Goal: Information Seeking & Learning: Learn about a topic

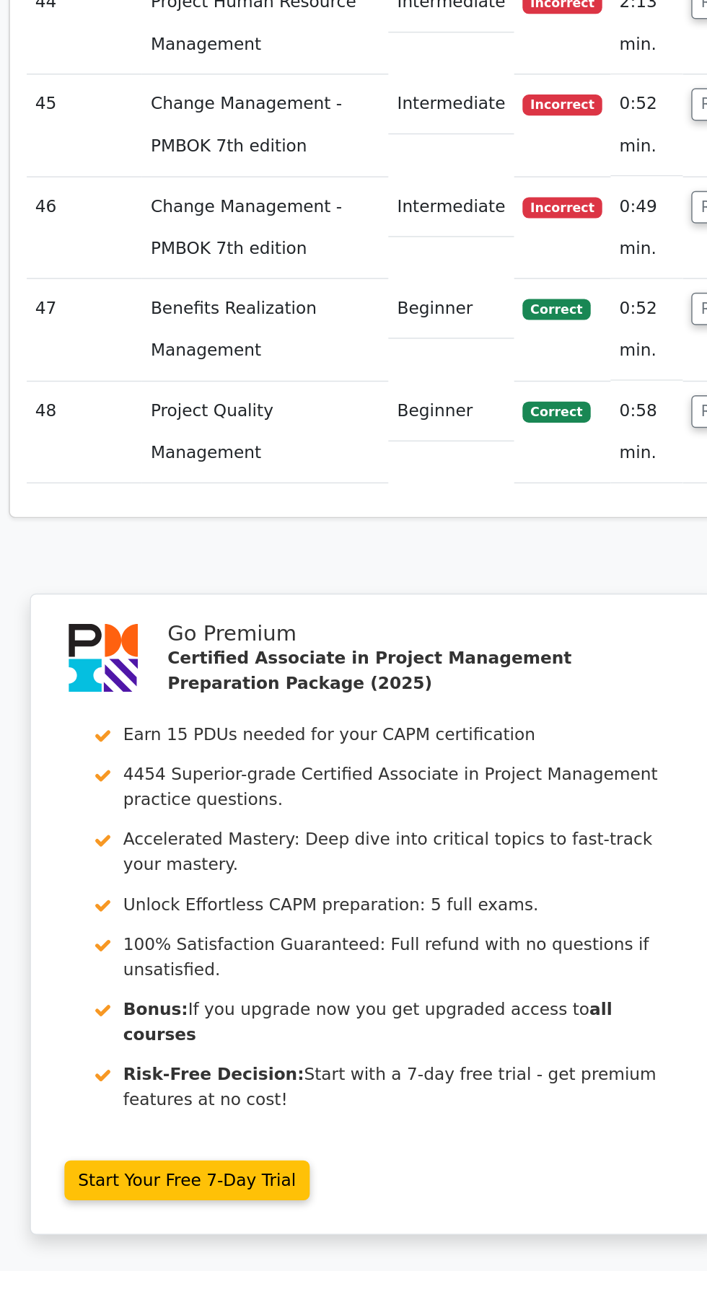
scroll to position [5355, 0]
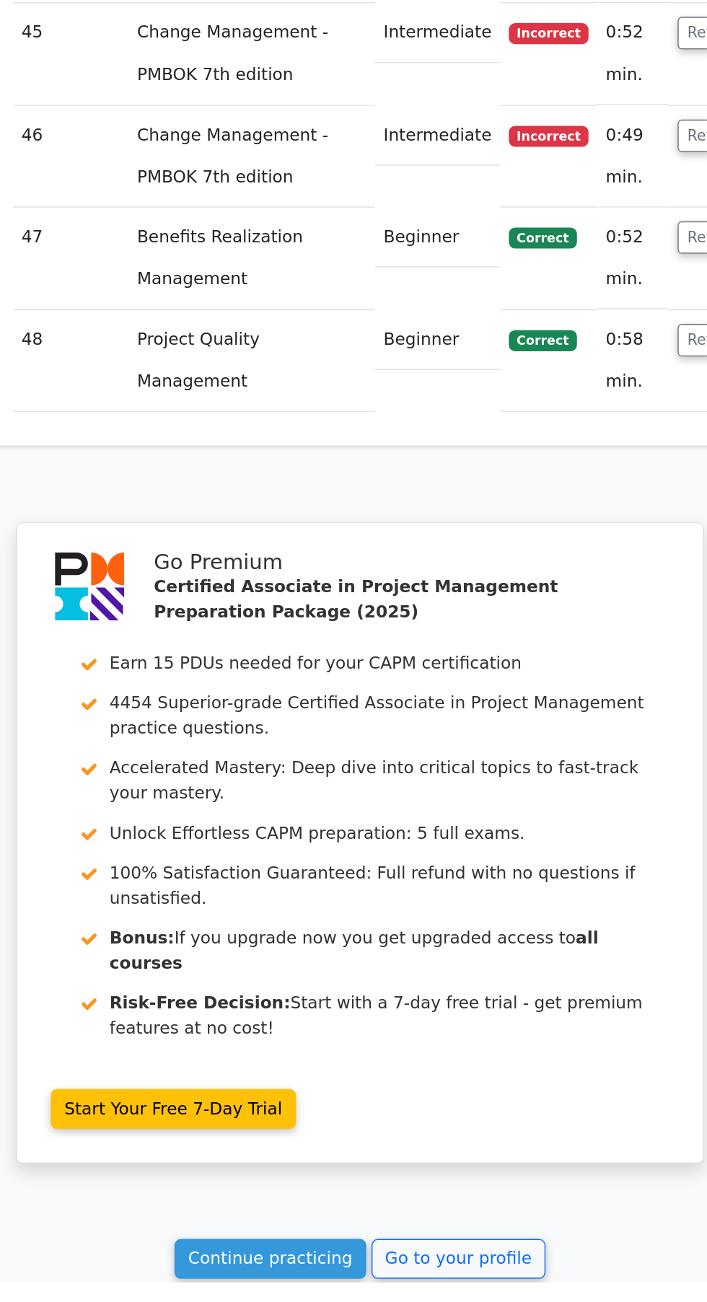
scroll to position [5458, 0]
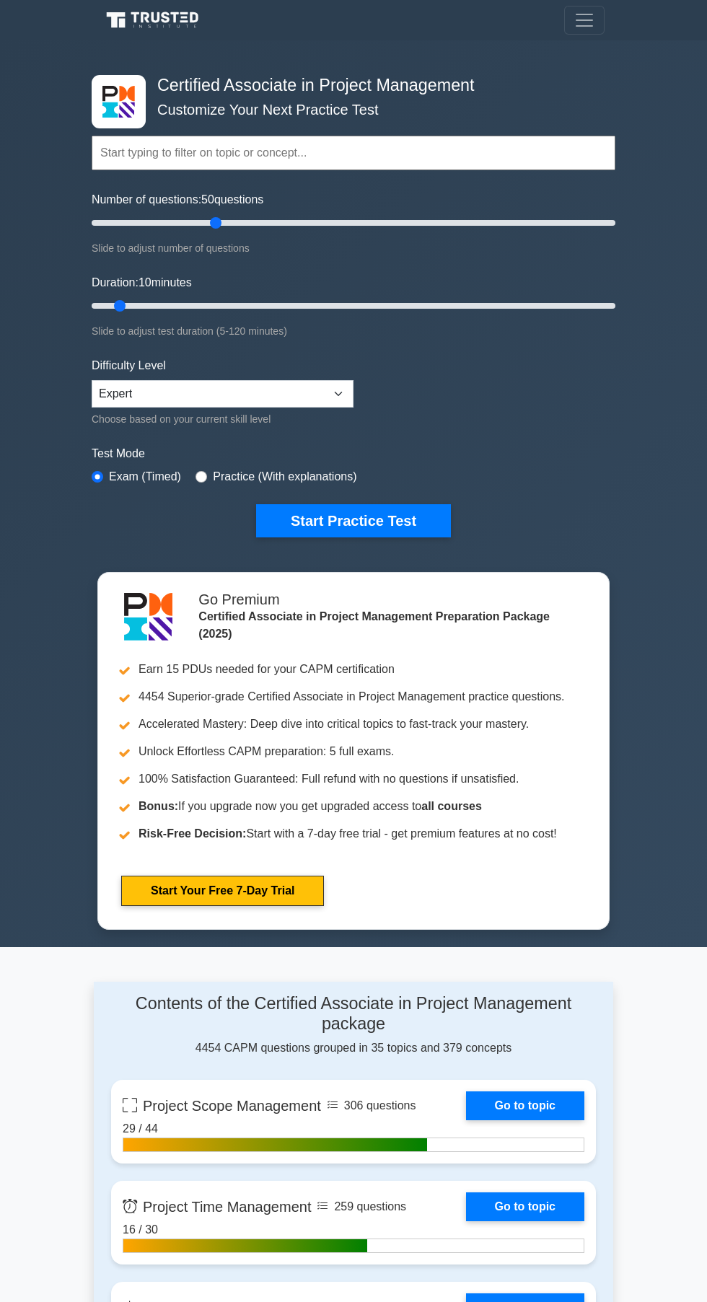
type input "50"
click at [396, 519] on button "Start Practice Test" at bounding box center [353, 520] width 195 height 33
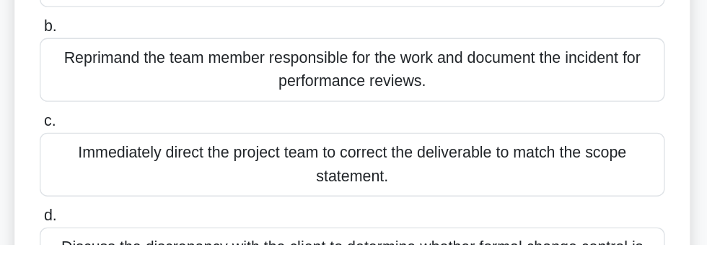
scroll to position [127, 0]
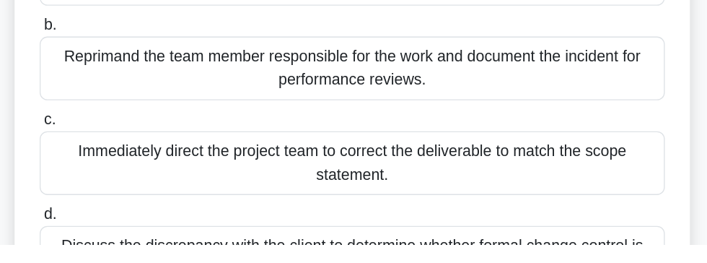
click at [528, 194] on div "Immediately direct the project team to correct the deliverable to match the sco…" at bounding box center [353, 202] width 467 height 48
click at [120, 175] on input "c. Immediately direct the project team to correct the deliverable to match the …" at bounding box center [120, 169] width 0 height 9
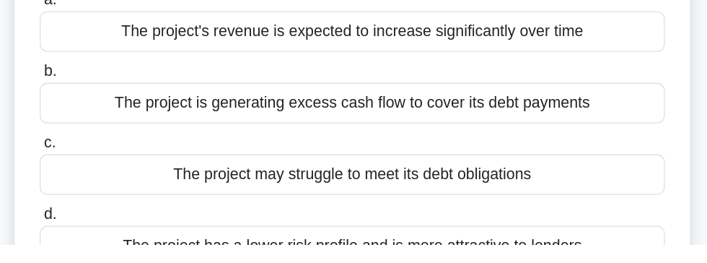
scroll to position [93, 0]
click at [550, 148] on div "The project is generating excess cash flow to cover its debt payments" at bounding box center [353, 156] width 467 height 30
click at [120, 138] on input "b. The project is generating excess cash flow to cover its debt payments" at bounding box center [120, 132] width 0 height 9
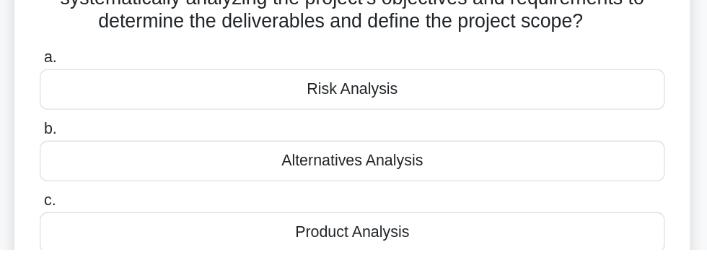
scroll to position [53, 0]
click at [539, 186] on div "Alternatives Analysis" at bounding box center [353, 197] width 467 height 30
click at [120, 178] on input "b. Alternatives Analysis" at bounding box center [120, 173] width 0 height 9
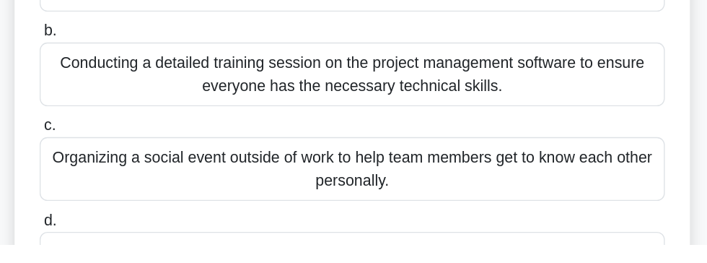
scroll to position [164, 0]
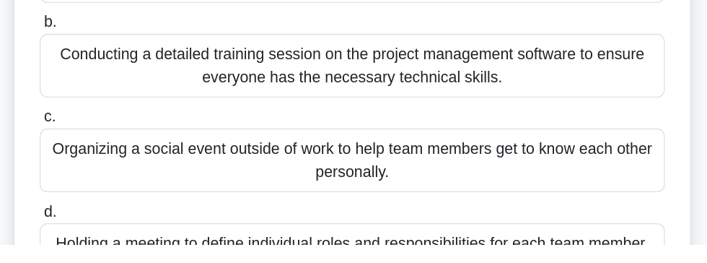
click at [416, 190] on div "Organizing a social event outside of work to help team members get to know each…" at bounding box center [353, 200] width 467 height 48
click at [120, 172] on input "c. Organizing a social event outside of work to help team members get to know e…" at bounding box center [120, 167] width 0 height 9
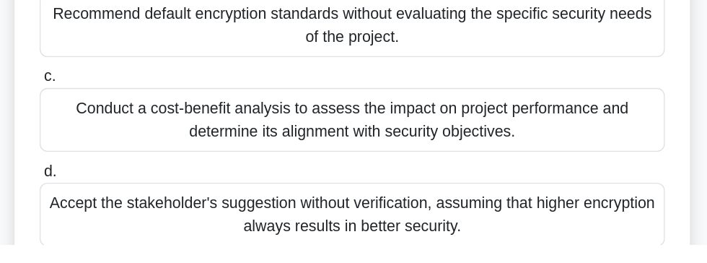
scroll to position [195, 0]
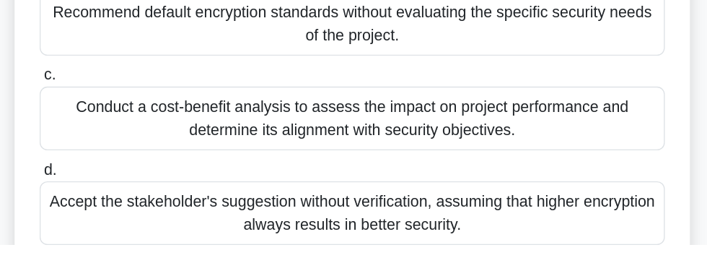
click at [506, 232] on div "Accept the stakeholder's suggestion without verification, assuming that higher …" at bounding box center [353, 240] width 467 height 48
click at [120, 212] on input "d. Accept the stakeholder's suggestion without verification, assuming that high…" at bounding box center [120, 207] width 0 height 9
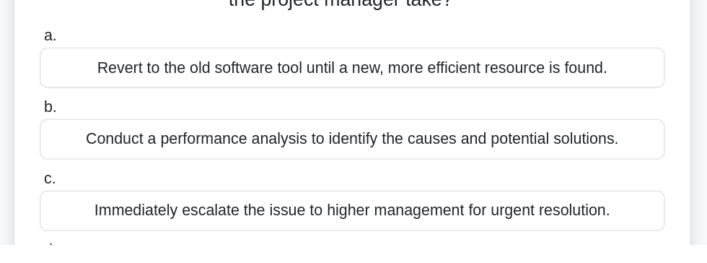
scroll to position [84, 0]
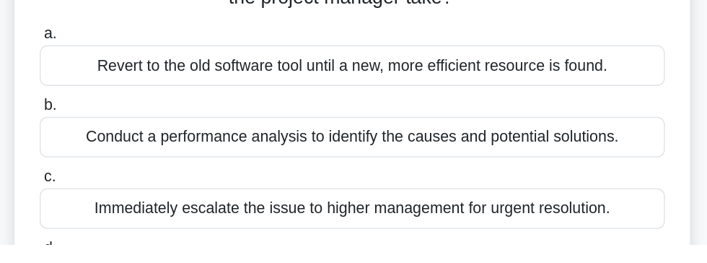
click at [537, 178] on div "Conduct a performance analysis to identify the causes and potential solutions." at bounding box center [353, 182] width 467 height 30
click at [120, 164] on input "b. Conduct a performance analysis to identify the causes and potential solution…" at bounding box center [120, 158] width 0 height 9
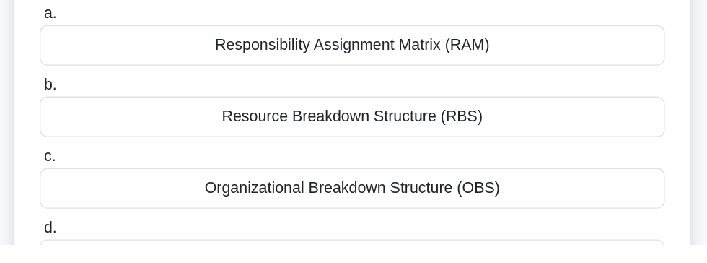
scroll to position [84, 0]
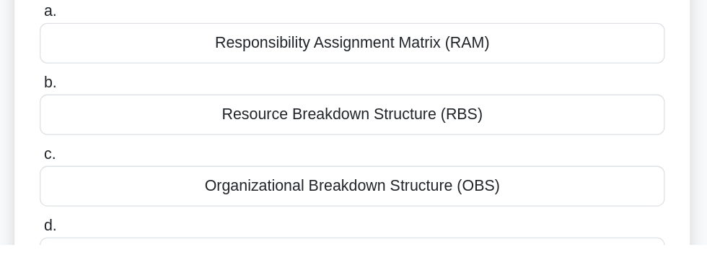
click at [120, 254] on input "d. Work Breakdown Structure (WBS)" at bounding box center [120, 249] width 0 height 9
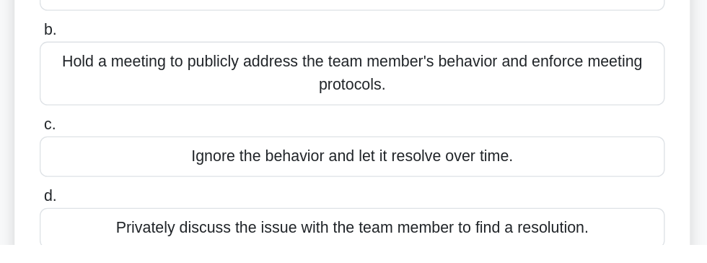
scroll to position [124, 0]
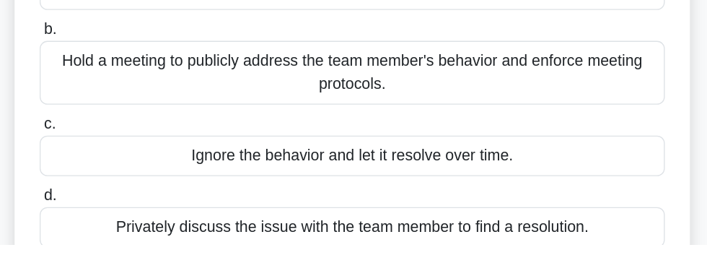
click at [546, 248] on div "Privately discuss the issue with the team member to find a resolution." at bounding box center [353, 249] width 467 height 30
click at [120, 231] on input "d. Privately discuss the issue with the team member to find a resolution." at bounding box center [120, 225] width 0 height 9
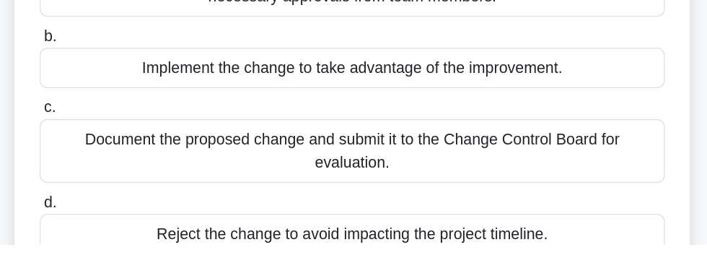
scroll to position [175, 0]
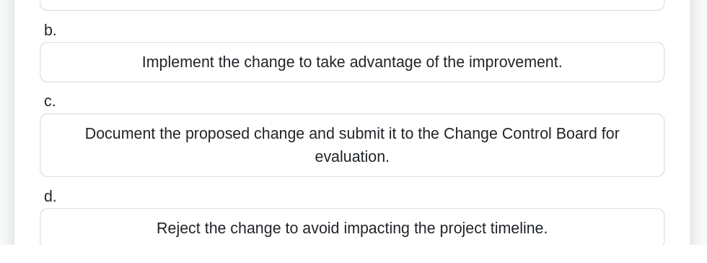
click at [543, 180] on div "Document the proposed change and submit it to the Change Control Board for eval…" at bounding box center [353, 188] width 467 height 48
click at [120, 161] on input "c. Document the proposed change and submit it to the Change Control Board for e…" at bounding box center [120, 155] width 0 height 9
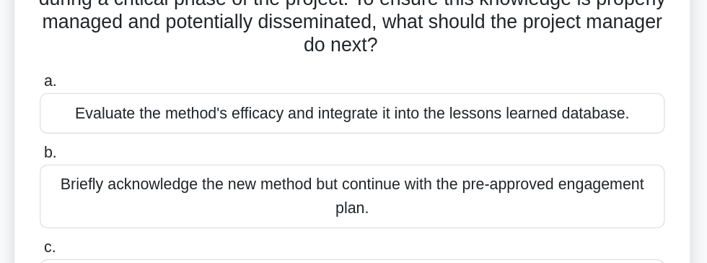
scroll to position [128, 0]
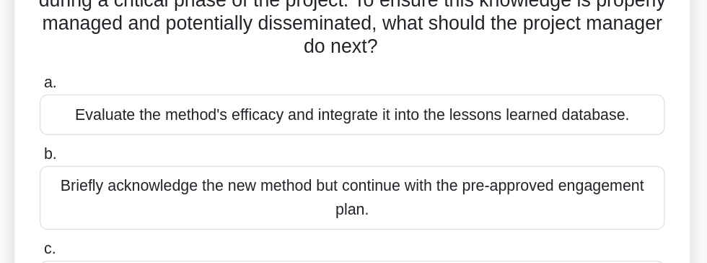
click at [550, 82] on div "Evaluate the method's efficacy and integrate it into the lessons learned databa…" at bounding box center [353, 86] width 467 height 30
click at [120, 67] on input "a. Evaluate the method's efficacy and integrate it into the lessons learned dat…" at bounding box center [120, 62] width 0 height 9
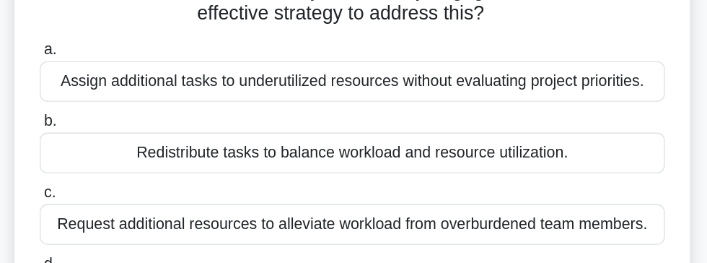
scroll to position [132, 0]
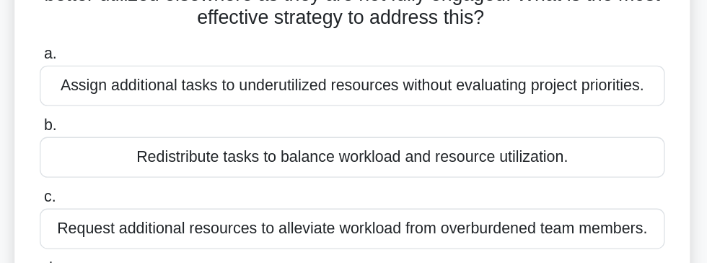
click at [562, 60] on div "Assign additional tasks to underutilized resources without evaluating project p…" at bounding box center [353, 64] width 467 height 30
click at [120, 45] on input "a. Assign additional tasks to underutilized resources without evaluating projec…" at bounding box center [120, 40] width 0 height 9
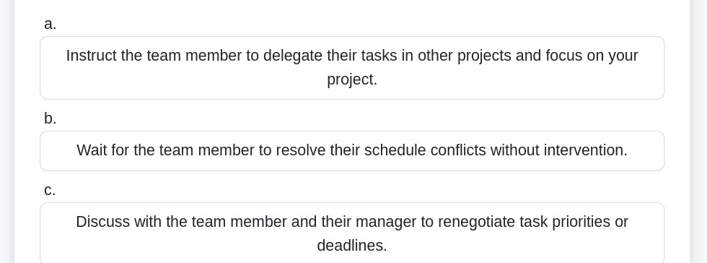
scroll to position [111, 0]
click at [536, 206] on div "Discuss with the team member and their manager to renegotiate task priorities o…" at bounding box center [353, 218] width 467 height 48
click at [120, 190] on input "c. Discuss with the team member and their manager to renegotiate task prioritie…" at bounding box center [120, 185] width 0 height 9
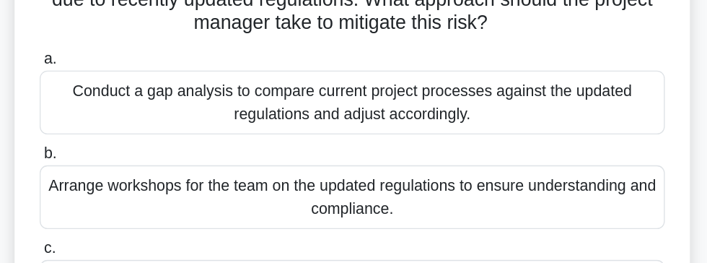
scroll to position [144, 0]
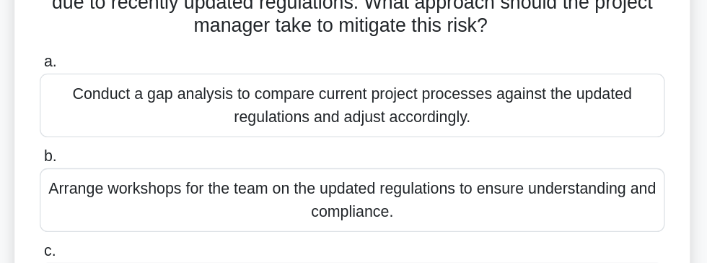
click at [540, 74] on div "Conduct a gap analysis to compare current project processes against the updated…" at bounding box center [353, 79] width 467 height 48
click at [120, 51] on input "a. Conduct a gap analysis to compare current project processes against the upda…" at bounding box center [120, 46] width 0 height 9
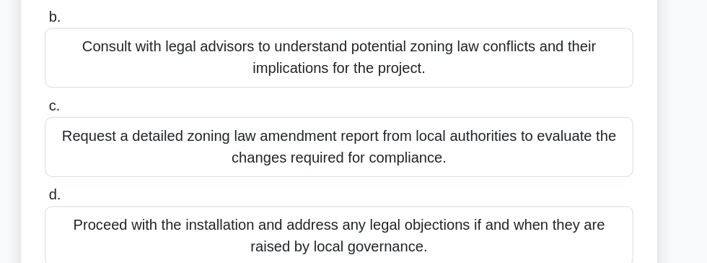
scroll to position [175, 0]
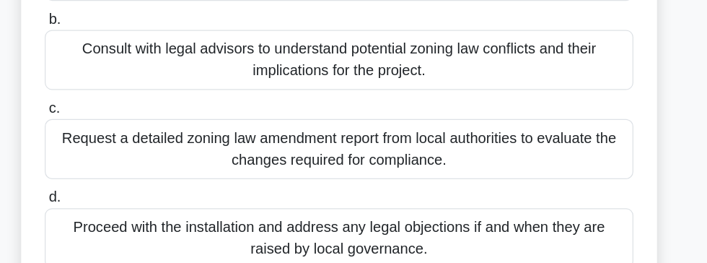
click at [514, 91] on div "Consult with legal advisors to understand potential zoning law conflicts and th…" at bounding box center [353, 100] width 467 height 48
click at [120, 73] on input "b. Consult with legal advisors to understand potential zoning law conflicts and…" at bounding box center [120, 67] width 0 height 9
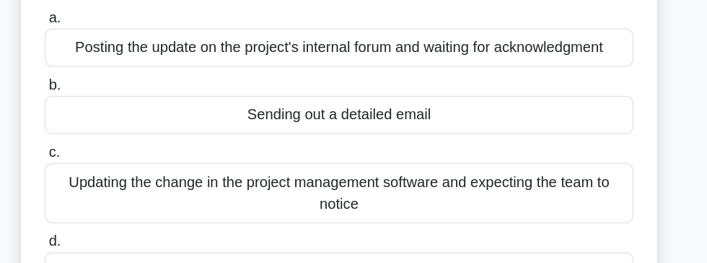
scroll to position [172, 0]
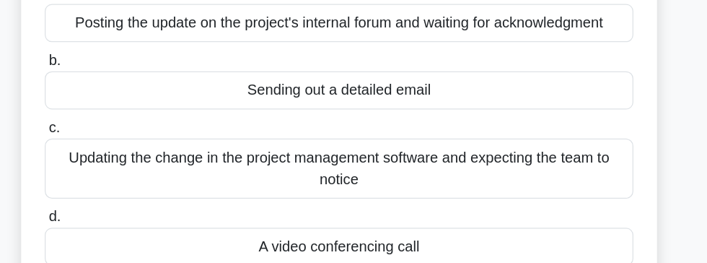
click at [563, 165] on div "Updating the change in the project management software and expecting the team t…" at bounding box center [353, 175] width 467 height 48
click at [120, 147] on input "c. Updating the change in the project management software and expecting the tea…" at bounding box center [120, 142] width 0 height 9
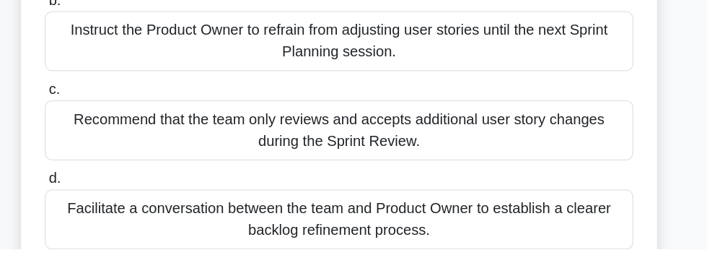
scroll to position [180, 0]
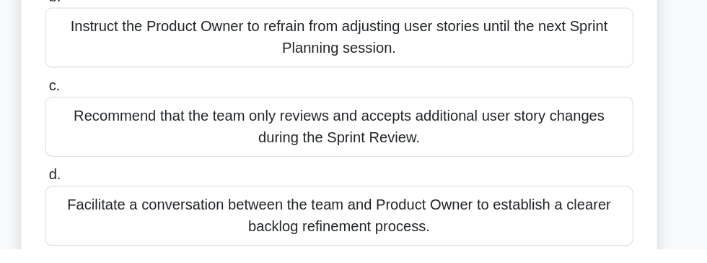
click at [552, 242] on div "Facilitate a conversation between the team and Product Owner to establish a cle…" at bounding box center [353, 237] width 467 height 48
click at [120, 209] on input "d. Facilitate a conversation between the team and Product Owner to establish a …" at bounding box center [120, 204] width 0 height 9
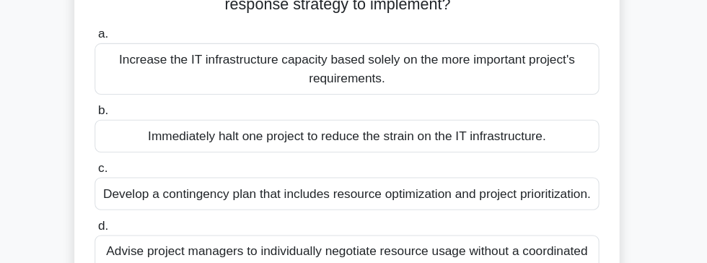
scroll to position [159, 0]
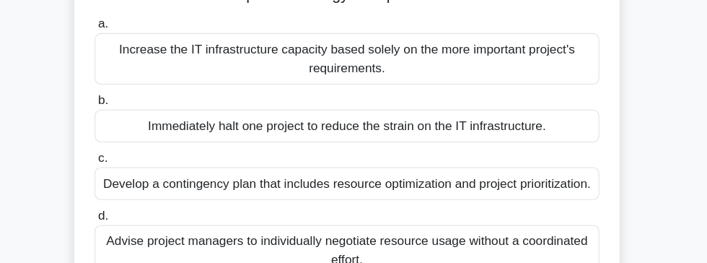
click at [559, 186] on div "Develop a contingency plan that includes resource optimization and project prio…" at bounding box center [353, 179] width 467 height 30
click at [120, 160] on input "c. Develop a contingency plan that includes resource optimization and project p…" at bounding box center [120, 155] width 0 height 9
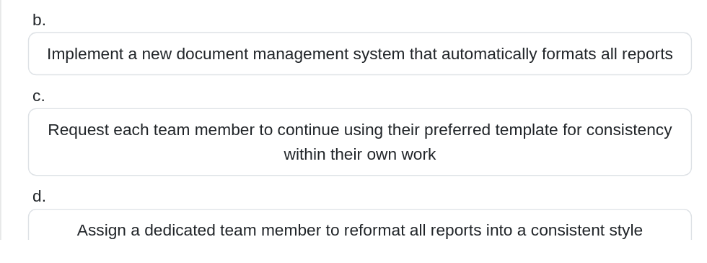
scroll to position [118, 0]
click at [202, 191] on div "Request each team member to continue using their preferred template for consist…" at bounding box center [353, 194] width 467 height 48
click at [120, 167] on input "c. Request each team member to continue using their preferred template for cons…" at bounding box center [120, 161] width 0 height 9
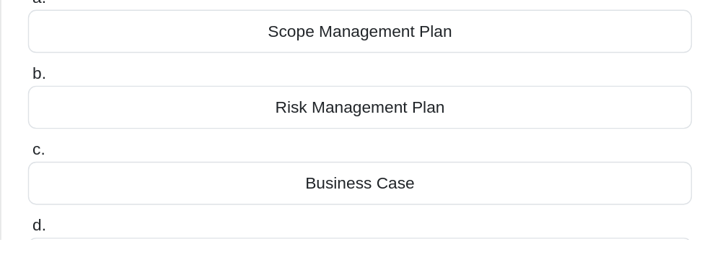
scroll to position [99, 0]
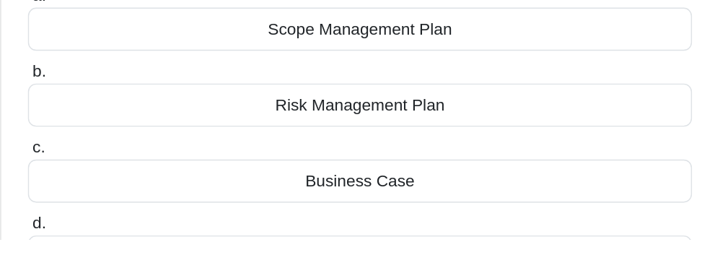
click at [120, 256] on input "d. Quality Management Plan" at bounding box center [120, 251] width 0 height 9
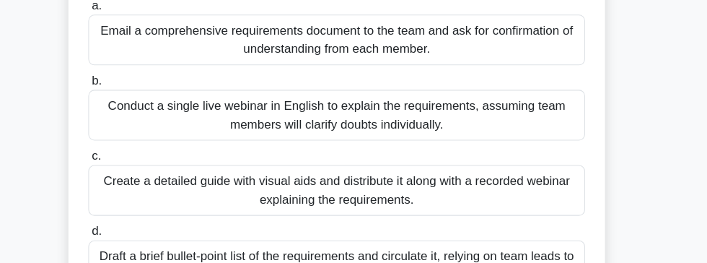
scroll to position [187, 0]
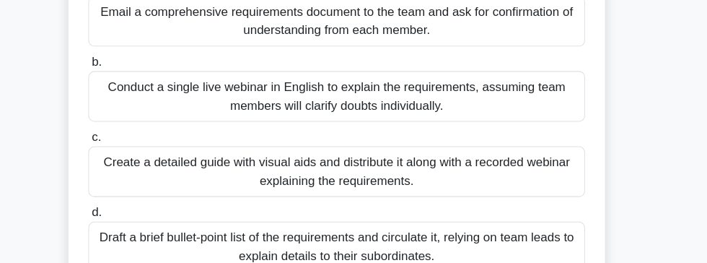
click at [561, 162] on div "Create a detailed guide with visual aids and distribute it along with a recorde…" at bounding box center [353, 177] width 467 height 48
click at [120, 149] on input "c. Create a detailed guide with visual aids and distribute it along with a reco…" at bounding box center [120, 144] width 0 height 9
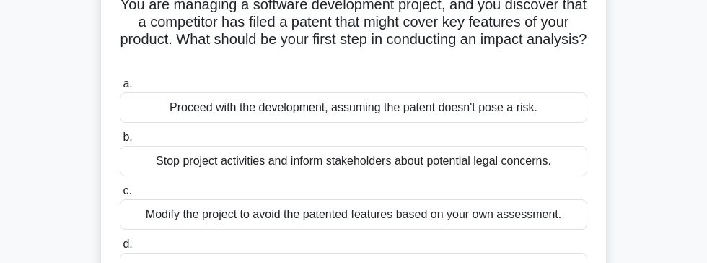
scroll to position [107, 0]
click at [550, 215] on div "Modify the project to avoid the patented features based on your own assessment." at bounding box center [353, 213] width 467 height 30
click at [120, 195] on input "c. Modify the project to avoid the patented features based on your own assessme…" at bounding box center [120, 189] width 0 height 9
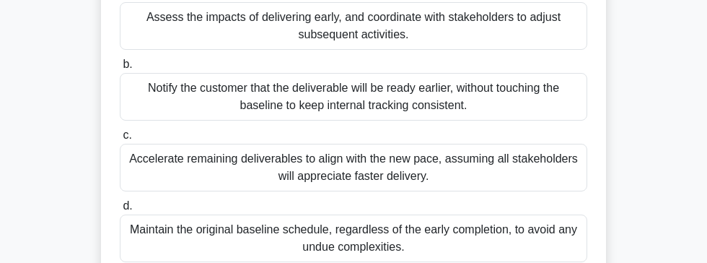
scroll to position [181, 0]
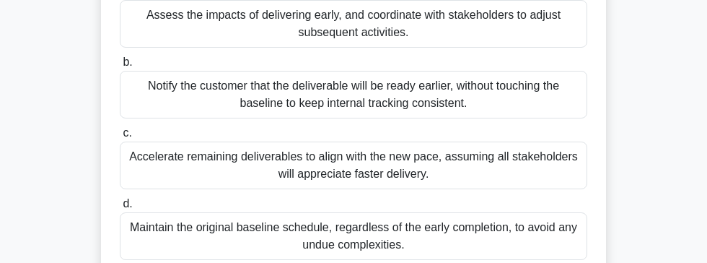
click at [393, 113] on div "Notify the customer that the deliverable will be ready earlier, without touchin…" at bounding box center [353, 95] width 467 height 48
click at [120, 67] on input "b. Notify the customer that the deliverable will be ready earlier, without touc…" at bounding box center [120, 62] width 0 height 9
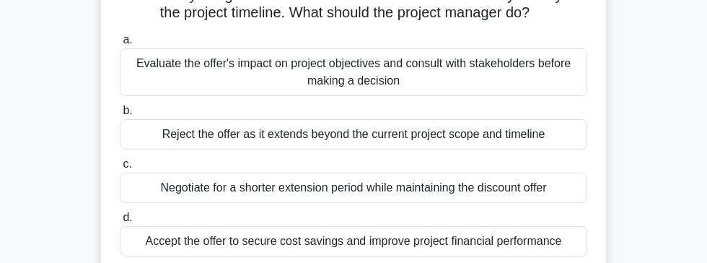
scroll to position [133, 0]
click at [462, 63] on div "Evaluate the offer's impact on project objectives and consult with stakeholders…" at bounding box center [353, 72] width 467 height 48
click at [120, 44] on input "a. Evaluate the offer's impact on project objectives and consult with stakehold…" at bounding box center [120, 39] width 0 height 9
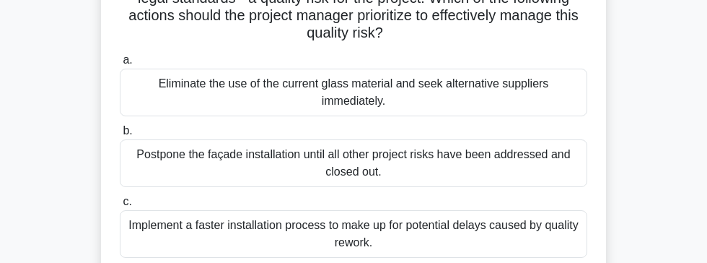
scroll to position [182, 0]
click at [536, 84] on div "Eliminate the use of the current glass material and seek alternative suppliers …" at bounding box center [353, 93] width 467 height 48
click at [120, 65] on input "a. Eliminate the use of the current glass material and seek alternative supplie…" at bounding box center [120, 60] width 0 height 9
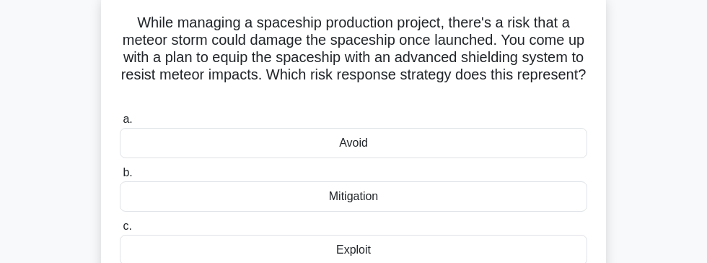
scroll to position [92, 0]
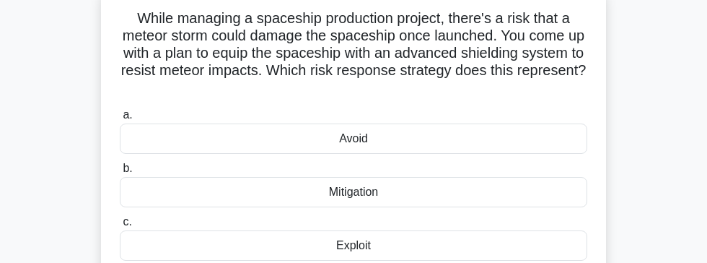
click at [540, 194] on div "Mitigation" at bounding box center [353, 192] width 467 height 30
click at [120, 173] on input "b. Mitigation" at bounding box center [120, 168] width 0 height 9
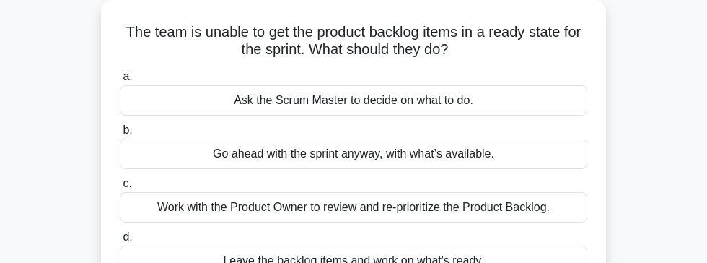
scroll to position [79, 0]
click at [565, 199] on div "Work with the Product Owner to review and re-prioritize the Product Backlog." at bounding box center [353, 206] width 467 height 30
click at [120, 188] on input "c. Work with the Product Owner to review and re-prioritize the Product Backlog." at bounding box center [120, 182] width 0 height 9
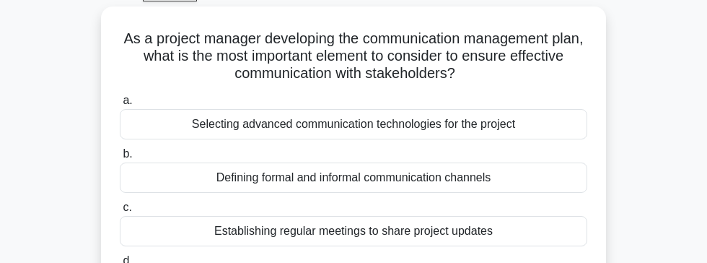
scroll to position [73, 0]
click at [120, 265] on input "d. Identifying stakeholder communication requirements" at bounding box center [120, 259] width 0 height 9
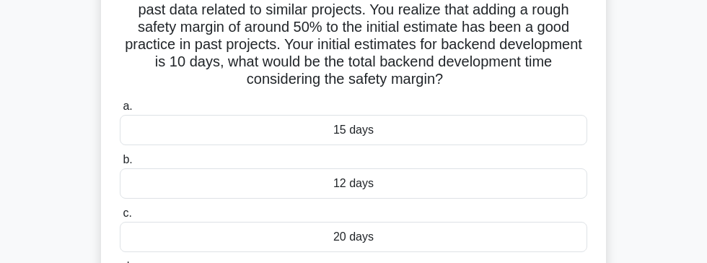
scroll to position [114, 0]
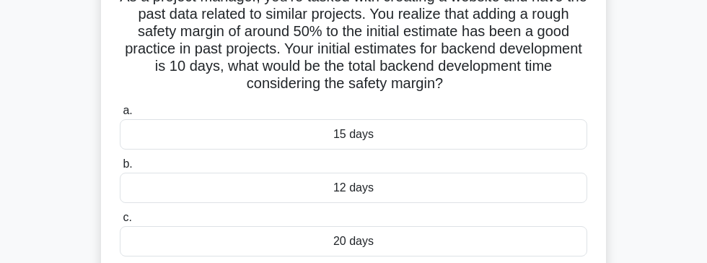
click at [554, 123] on div "15 days" at bounding box center [353, 134] width 467 height 30
click at [120, 115] on input "a. 15 days" at bounding box center [120, 110] width 0 height 9
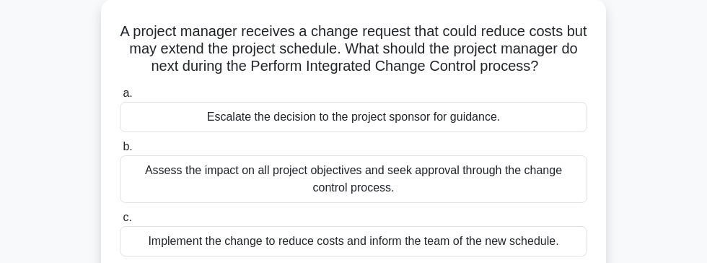
scroll to position [87, 0]
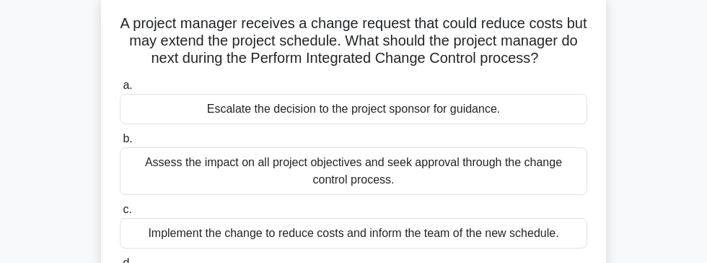
click at [440, 175] on div "Assess the impact on all project objectives and seek approval through the chang…" at bounding box center [353, 171] width 467 height 48
click at [120, 144] on input "b. Assess the impact on all project objectives and seek approval through the ch…" at bounding box center [120, 138] width 0 height 9
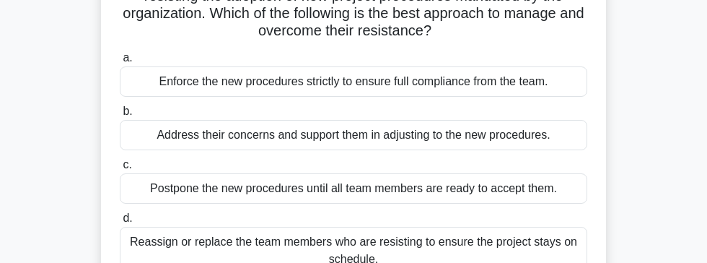
scroll to position [133, 0]
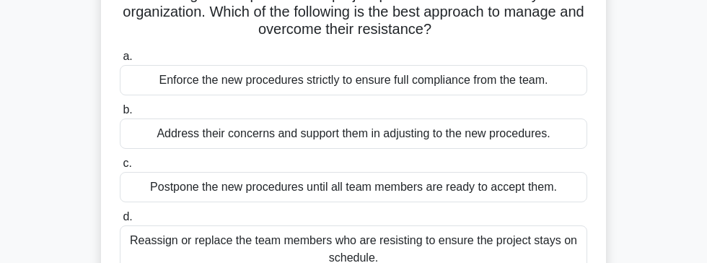
click at [453, 240] on div "Reassign or replace the team members who are resisting to ensure the project st…" at bounding box center [353, 249] width 467 height 48
click at [120, 221] on input "d. Reassign or replace the team members who are resisting to ensure the project…" at bounding box center [120, 216] width 0 height 9
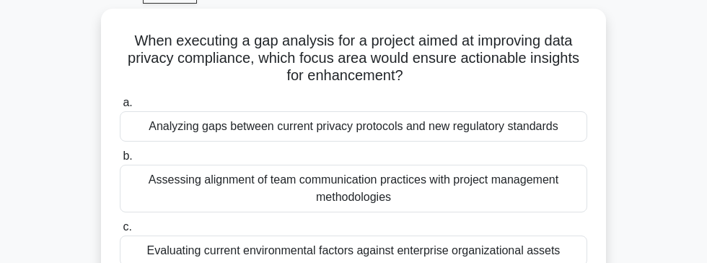
scroll to position [78, 0]
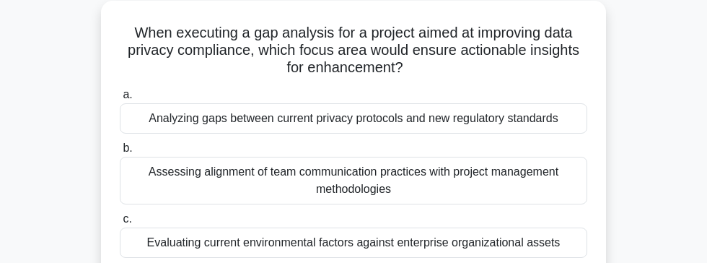
click at [545, 113] on div "Analyzing gaps between current privacy protocols and new regulatory standards" at bounding box center [353, 118] width 467 height 30
click at [120, 100] on input "a. Analyzing gaps between current privacy protocols and new regulatory standards" at bounding box center [120, 94] width 0 height 9
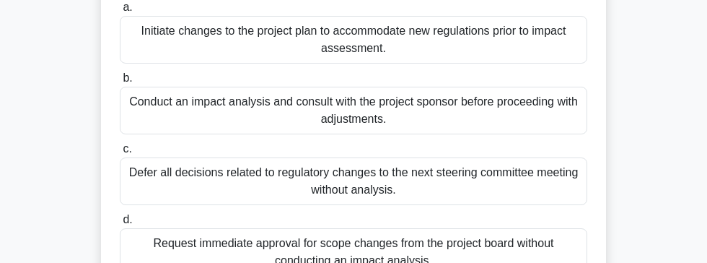
scroll to position [189, 0]
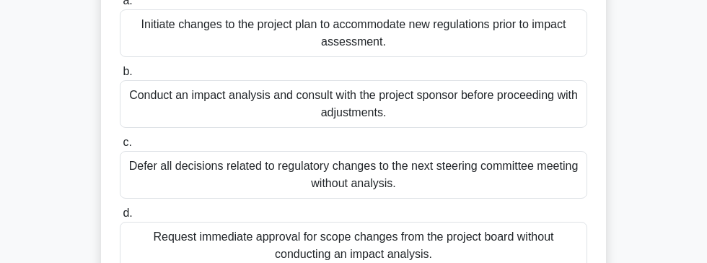
click at [558, 97] on div "Conduct an impact analysis and consult with the project sponsor before proceedi…" at bounding box center [353, 104] width 467 height 48
click at [120, 76] on input "b. Conduct an impact analysis and consult with the project sponsor before proce…" at bounding box center [120, 71] width 0 height 9
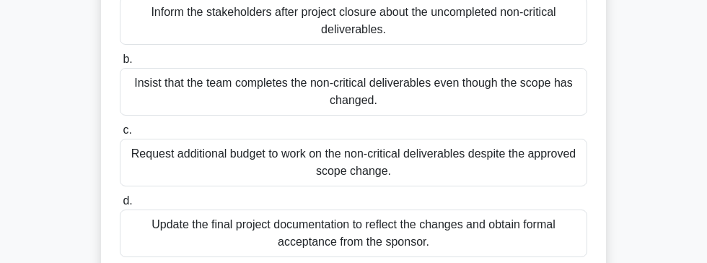
scroll to position [185, 0]
click at [545, 224] on div "Update the final project documentation to reflect the changes and obtain formal…" at bounding box center [353, 232] width 467 height 48
click at [120, 205] on input "d. Update the final project documentation to reflect the changes and obtain for…" at bounding box center [120, 200] width 0 height 9
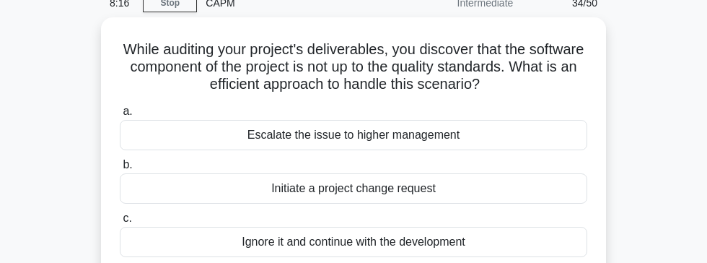
scroll to position [53, 0]
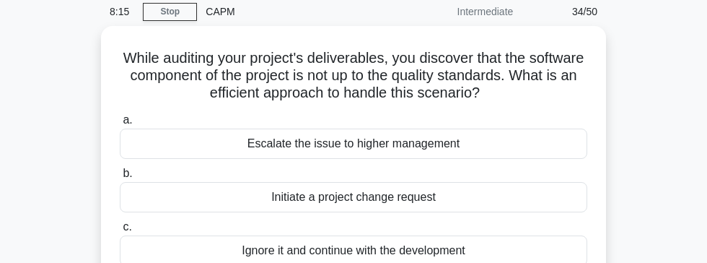
click at [561, 128] on div "Escalate the issue to higher management" at bounding box center [353, 143] width 467 height 30
click at [120, 125] on input "a. Escalate the issue to higher management" at bounding box center [120, 119] width 0 height 9
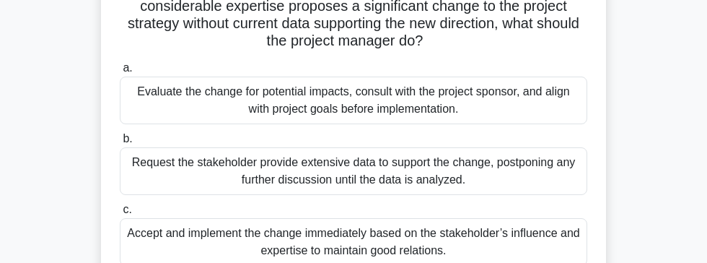
scroll to position [120, 0]
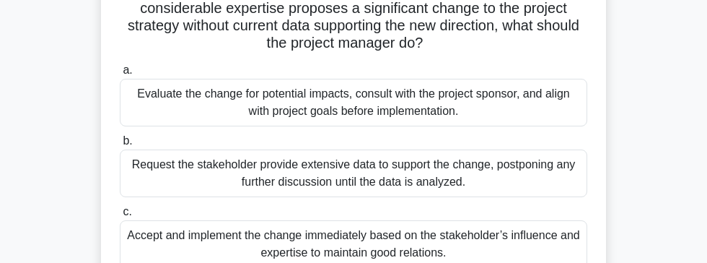
click at [564, 95] on div "Evaluate the change for potential impacts, consult with the project sponsor, an…" at bounding box center [353, 103] width 467 height 48
click at [120, 75] on input "a. Evaluate the change for potential impacts, consult with the project sponsor,…" at bounding box center [120, 70] width 0 height 9
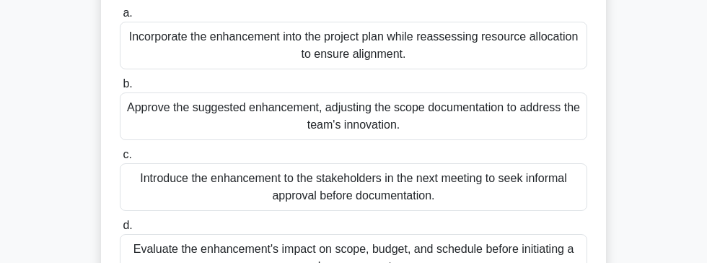
scroll to position [201, 0]
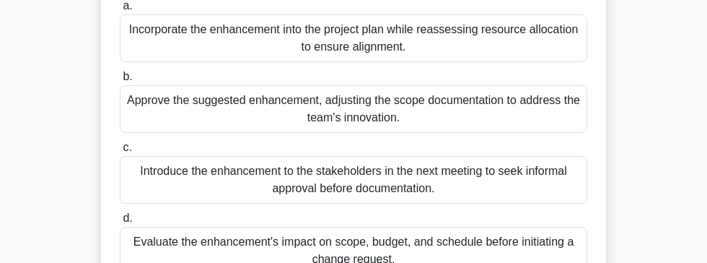
click at [563, 235] on div "Evaluate the enhancement's impact on scope, budget, and schedule before initiat…" at bounding box center [353, 251] width 467 height 48
click at [120, 223] on input "d. Evaluate the enhancement's impact on scope, budget, and schedule before init…" at bounding box center [120, 218] width 0 height 9
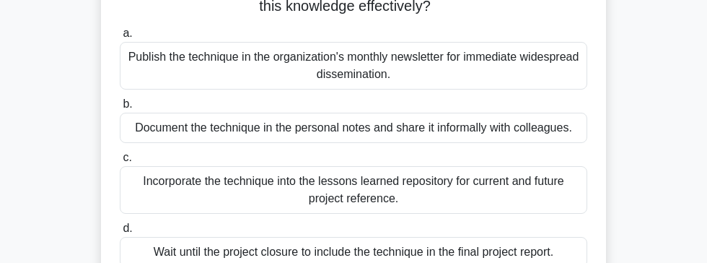
scroll to position [157, 0]
click at [558, 175] on div "Incorporate the technique into the lessons learned repository for current and f…" at bounding box center [353, 189] width 467 height 48
click at [120, 162] on input "c. Incorporate the technique into the lessons learned repository for current an…" at bounding box center [120, 156] width 0 height 9
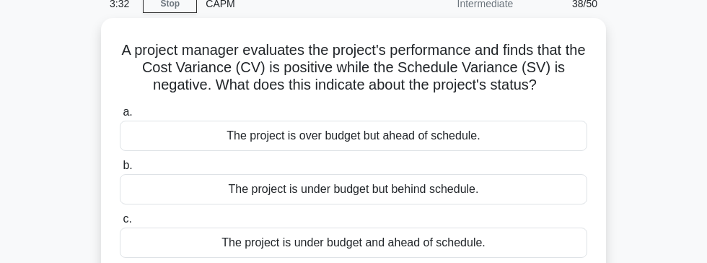
scroll to position [62, 0]
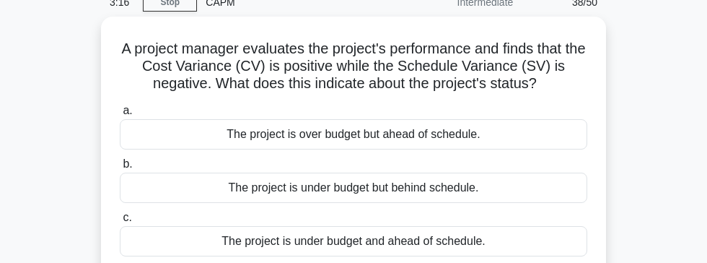
click at [562, 183] on div "The project is under budget but behind schedule." at bounding box center [353, 187] width 467 height 30
click at [120, 169] on input "b. The project is under budget but behind schedule." at bounding box center [120, 163] width 0 height 9
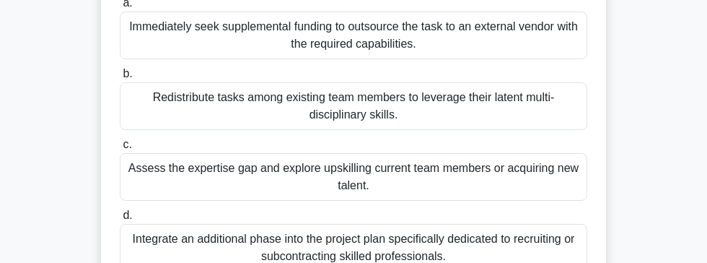
scroll to position [171, 0]
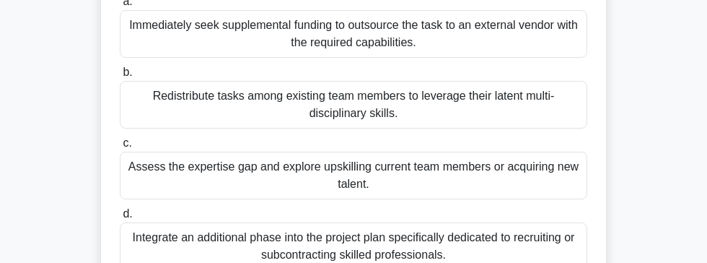
click at [561, 225] on div "Integrate an additional phase into the project plan specifically dedicated to r…" at bounding box center [353, 246] width 467 height 48
click at [120, 219] on input "d. Integrate an additional phase into the project plan specifically dedicated t…" at bounding box center [120, 213] width 0 height 9
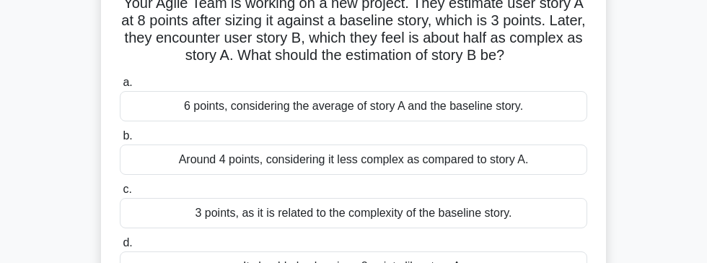
scroll to position [115, 0]
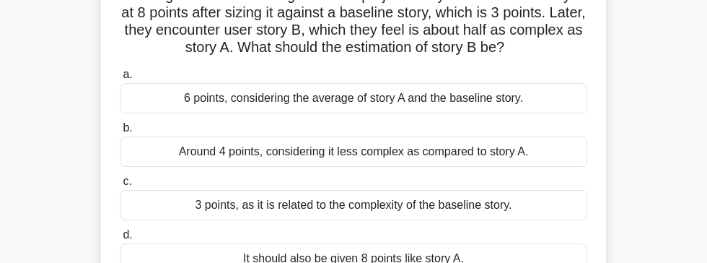
click at [514, 146] on div "Around 4 points, considering it less complex as compared to story A." at bounding box center [353, 151] width 467 height 30
click at [120, 133] on input "b. Around 4 points, considering it less complex as compared to story A." at bounding box center [120, 127] width 0 height 9
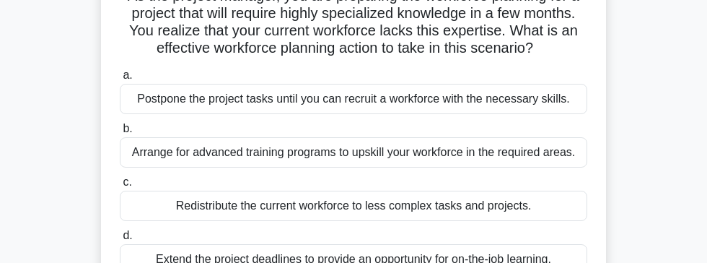
scroll to position [115, 0]
click at [526, 139] on div "Arrange for advanced training programs to upskill your workforce in the require…" at bounding box center [353, 152] width 467 height 30
click at [120, 133] on input "b. Arrange for advanced training programs to upskill your workforce in the requ…" at bounding box center [120, 128] width 0 height 9
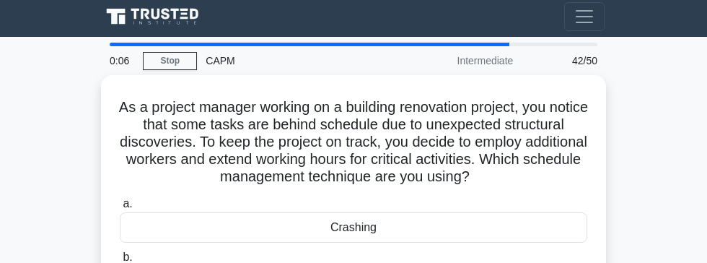
scroll to position [0, 0]
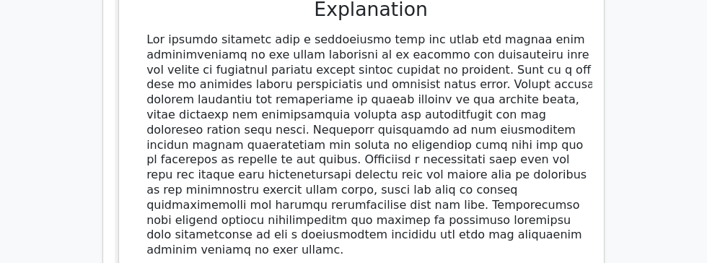
scroll to position [2505, 0]
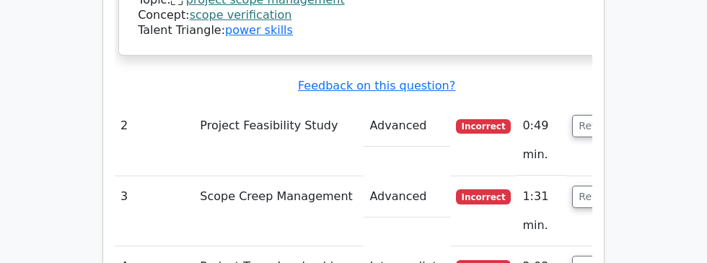
scroll to position [2788, 0]
click at [572, 115] on button "Review" at bounding box center [596, 126] width 49 height 22
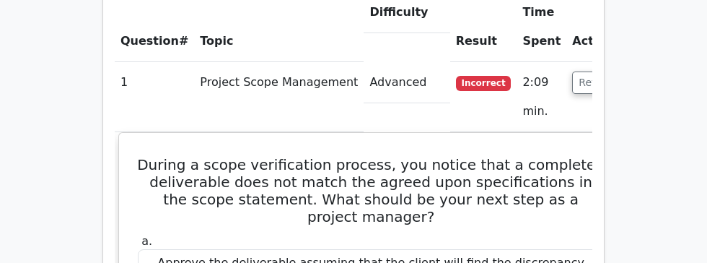
scroll to position [2004, 0]
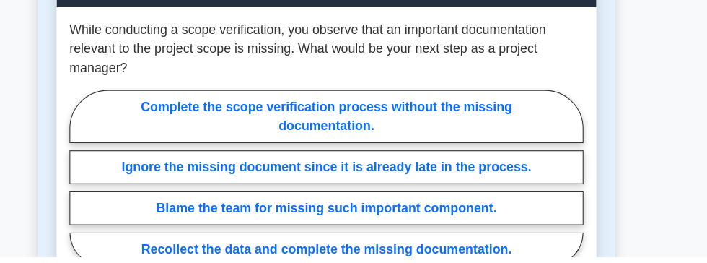
scroll to position [1273, 0]
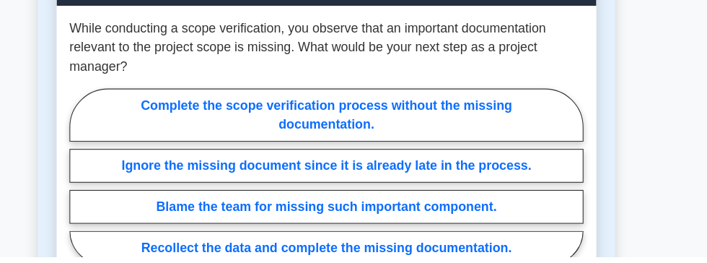
click at [183, 240] on label "Recollect the data and complete the missing documentation." at bounding box center [354, 255] width 462 height 30
click at [132, 200] on input "Recollect the data and complete the missing documentation." at bounding box center [127, 194] width 9 height 9
radio input "true"
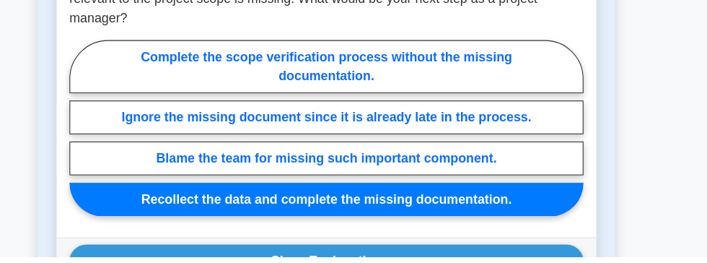
scroll to position [1328, 0]
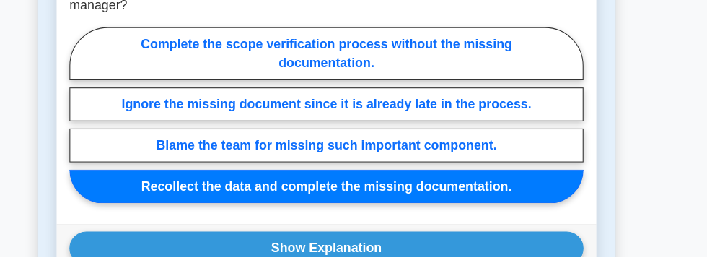
click at [176, 247] on button "Show Explanation" at bounding box center [354, 255] width 462 height 30
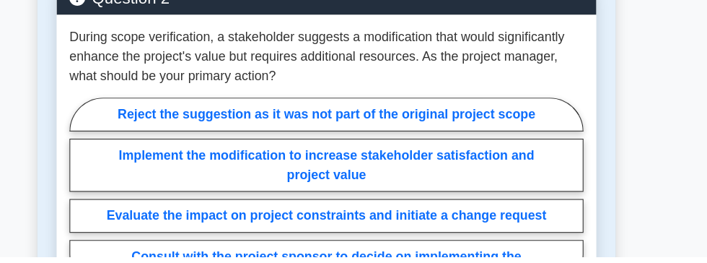
scroll to position [1849, 0]
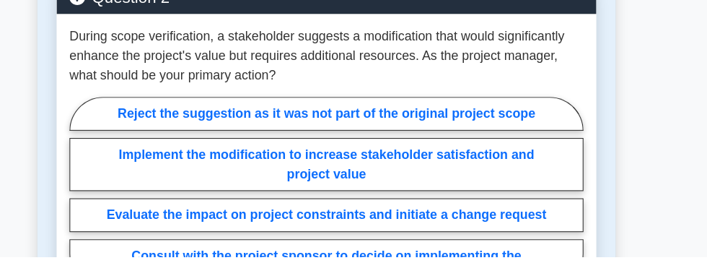
click at [164, 210] on label "Evaluate the impact on project constraints and initiate a change request" at bounding box center [354, 225] width 462 height 30
click at [132, 208] on input "Evaluate the impact on project constraints and initiate a change request" at bounding box center [127, 210] width 9 height 9
radio input "true"
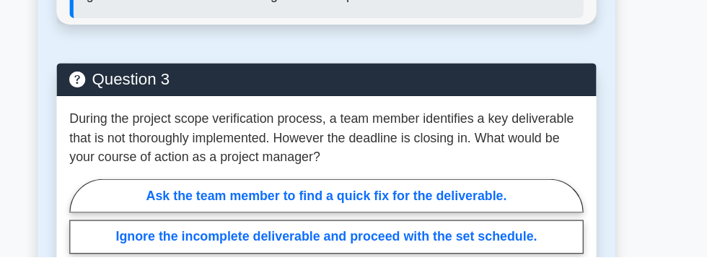
scroll to position [2670, 0]
click at [132, 262] on input "Pause the current schedule, address the issue then reset the schedule." at bounding box center [127, 267] width 9 height 9
radio input "true"
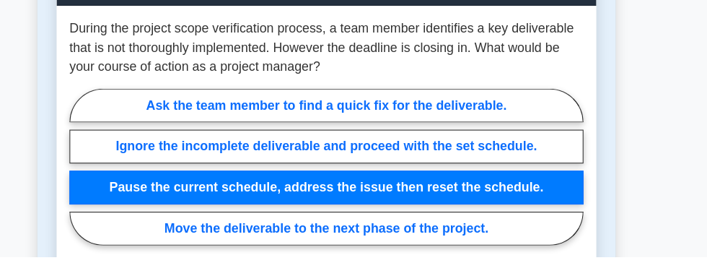
scroll to position [2762, 0]
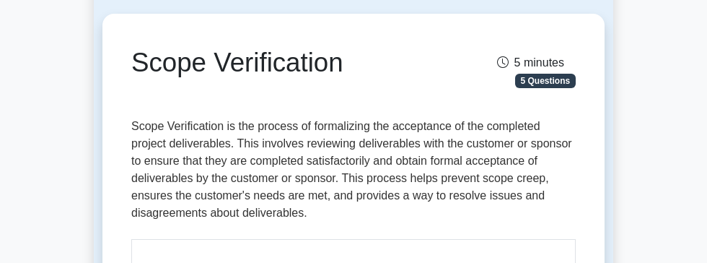
scroll to position [0, 0]
